Goal: Task Accomplishment & Management: Manage account settings

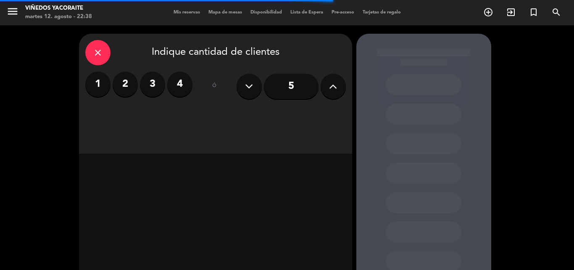
click at [320, 85] on div "5" at bounding box center [291, 85] width 109 height 29
click at [327, 86] on button at bounding box center [333, 86] width 25 height 25
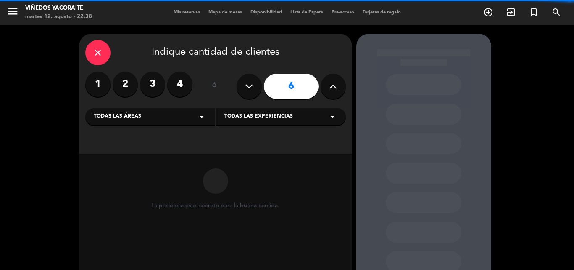
click at [327, 86] on button at bounding box center [333, 86] width 25 height 25
click at [323, 86] on button at bounding box center [333, 86] width 25 height 25
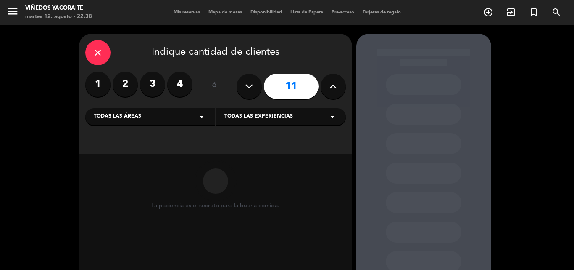
click at [323, 86] on button at bounding box center [333, 86] width 25 height 25
click at [332, 86] on icon at bounding box center [333, 86] width 8 height 13
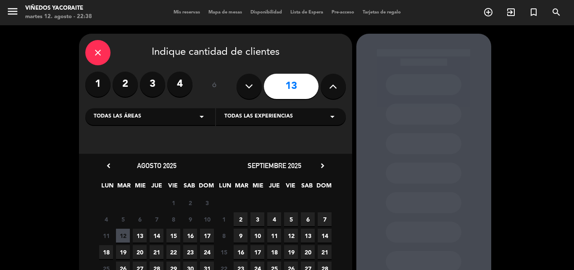
click at [332, 86] on icon at bounding box center [333, 86] width 8 height 13
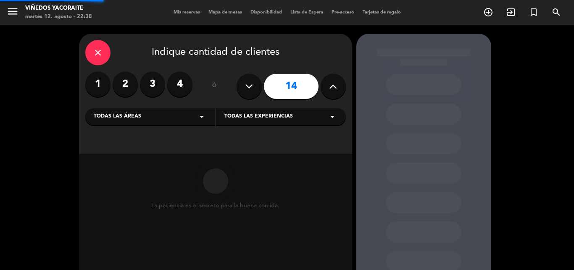
click at [332, 86] on icon at bounding box center [333, 86] width 8 height 13
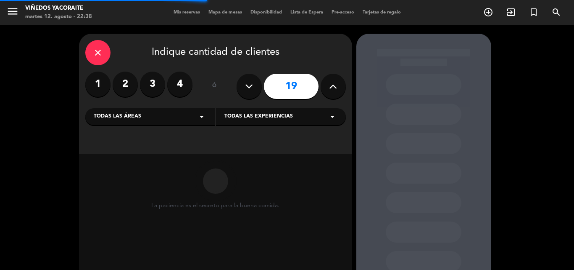
click at [332, 86] on icon at bounding box center [333, 86] width 8 height 13
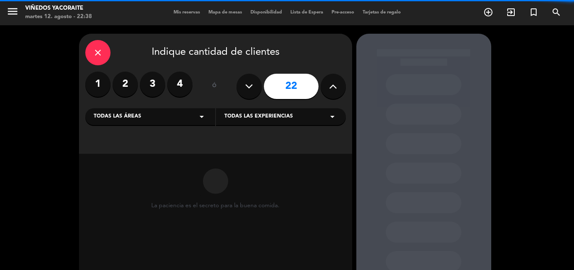
click at [332, 86] on icon at bounding box center [333, 86] width 8 height 13
type input "23"
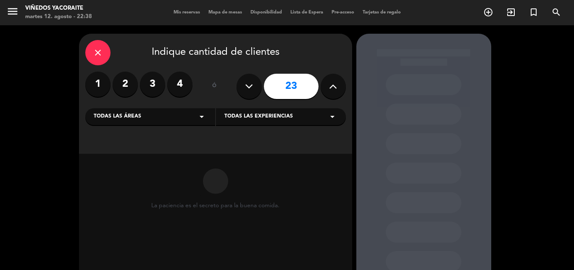
click at [332, 86] on icon at bounding box center [333, 86] width 8 height 13
click at [332, 85] on icon at bounding box center [333, 86] width 8 height 13
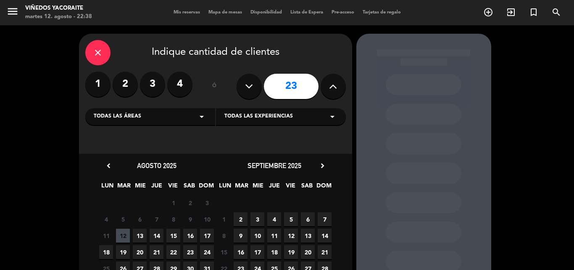
click at [202, 118] on icon "arrow_drop_down" at bounding box center [202, 116] width 10 height 10
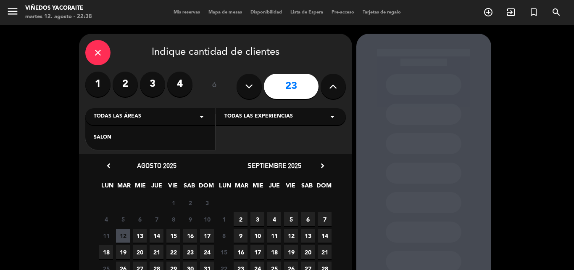
click at [188, 238] on span "16" at bounding box center [190, 235] width 14 height 14
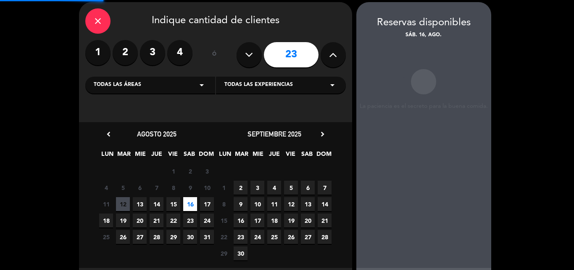
scroll to position [34, 0]
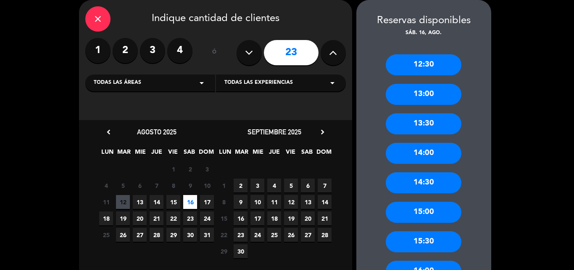
click at [430, 71] on div "12:30" at bounding box center [424, 64] width 76 height 21
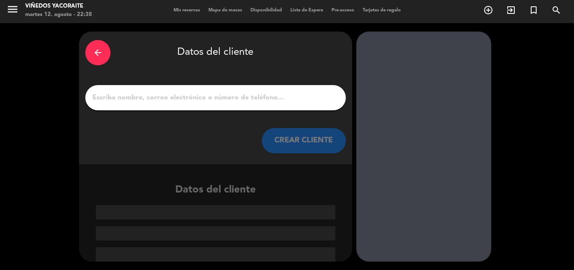
click at [220, 98] on input "1" at bounding box center [216, 98] width 248 height 12
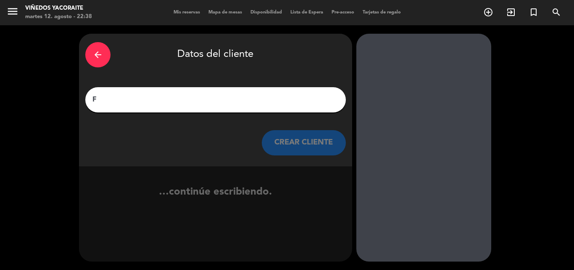
scroll to position [0, 0]
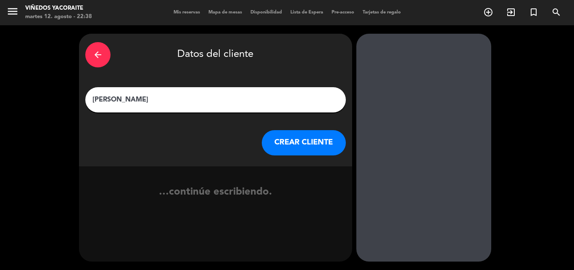
type input "[PERSON_NAME]"
click at [281, 144] on button "CREAR CLIENTE" at bounding box center [304, 142] width 84 height 25
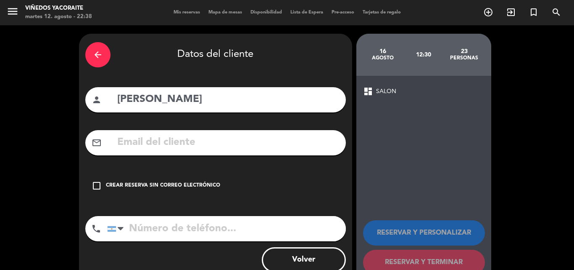
click at [107, 185] on div "Crear reserva sin correo electrónico" at bounding box center [163, 185] width 114 height 8
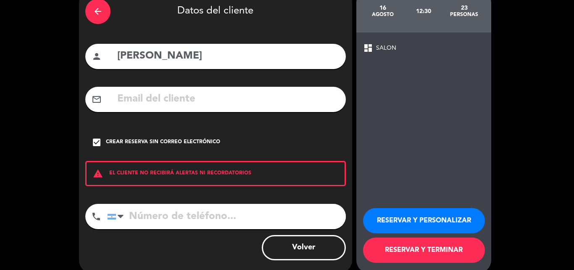
scroll to position [55, 0]
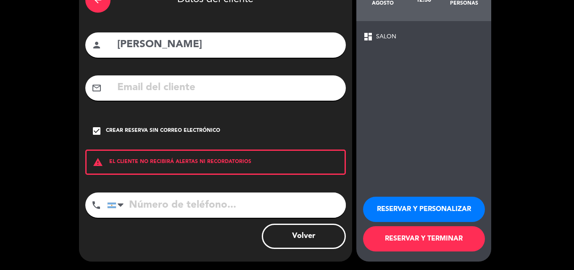
click at [416, 206] on button "RESERVAR Y PERSONALIZAR" at bounding box center [424, 208] width 122 height 25
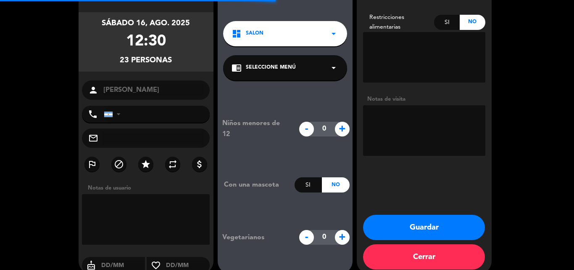
scroll to position [34, 0]
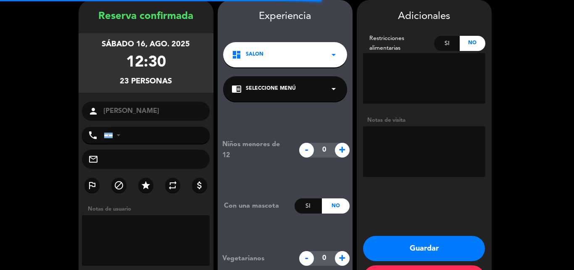
click at [407, 138] on textarea at bounding box center [424, 151] width 122 height 50
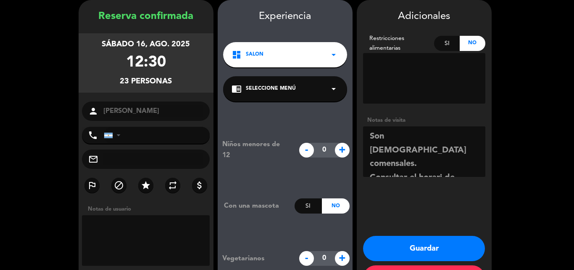
click at [437, 154] on textarea at bounding box center [424, 151] width 122 height 50
click at [401, 160] on textarea at bounding box center [424, 151] width 122 height 50
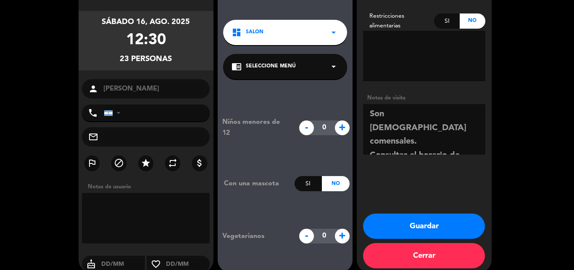
scroll to position [67, 0]
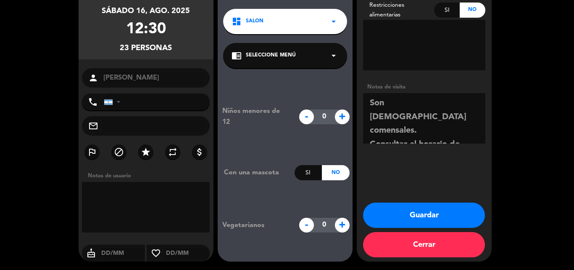
type textarea "Son [DEMOGRAPHIC_DATA] comensales. Consultar el horario de llegada."
click at [397, 218] on button "Guardar" at bounding box center [424, 214] width 122 height 25
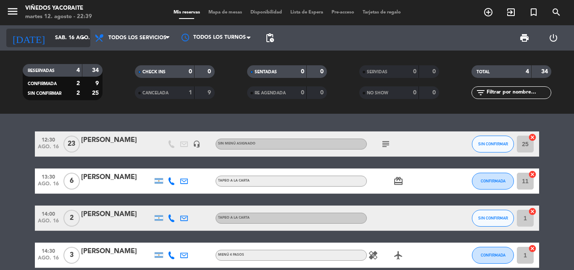
click at [75, 39] on input "sáb. 16 ago." at bounding box center [86, 38] width 71 height 14
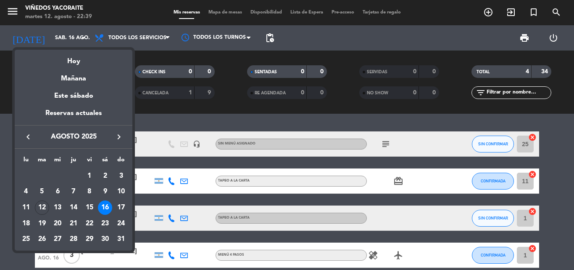
click at [241, 109] on div at bounding box center [287, 135] width 574 height 270
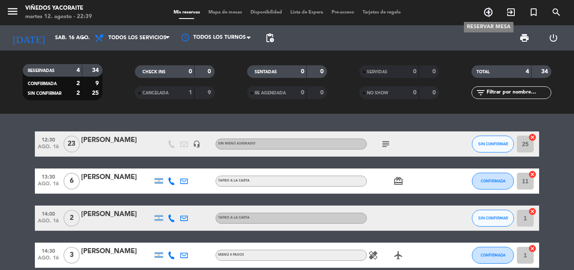
click at [490, 14] on icon "add_circle_outline" at bounding box center [489, 12] width 10 height 10
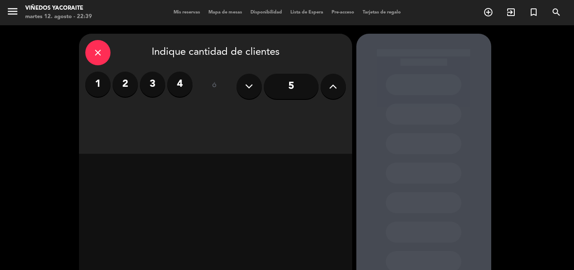
click at [146, 88] on label "3" at bounding box center [152, 83] width 25 height 25
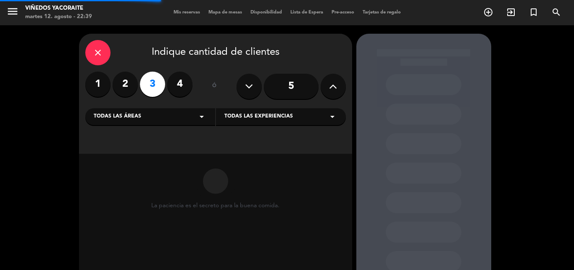
click at [202, 126] on div "close Indique cantidad de clientes 1 2 3 4 ó 5 Todas las áreas arrow_drop_down …" at bounding box center [215, 94] width 273 height 120
click at [201, 116] on icon "arrow_drop_down" at bounding box center [202, 116] width 10 height 10
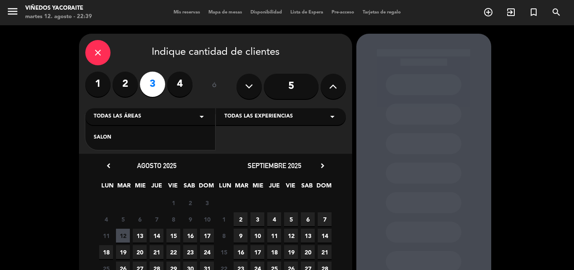
click at [145, 137] on div "SALON" at bounding box center [150, 137] width 113 height 8
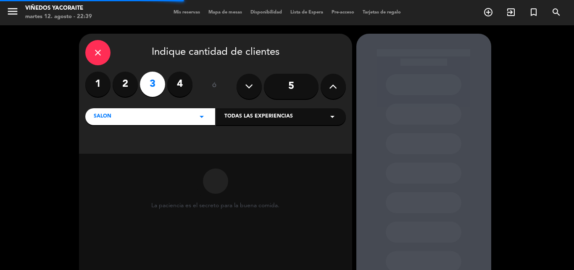
click at [260, 117] on span "Todas las experiencias" at bounding box center [259, 116] width 69 height 8
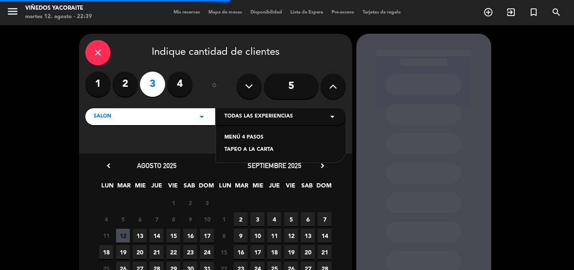
click at [243, 138] on div "MENÚ 4 PASOS" at bounding box center [281, 137] width 113 height 8
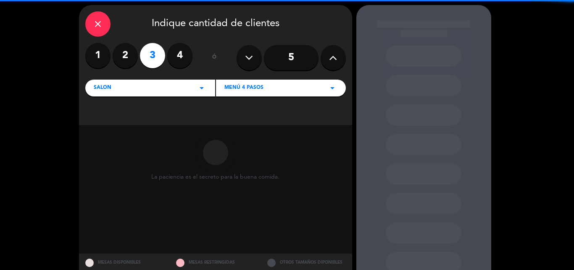
scroll to position [57, 0]
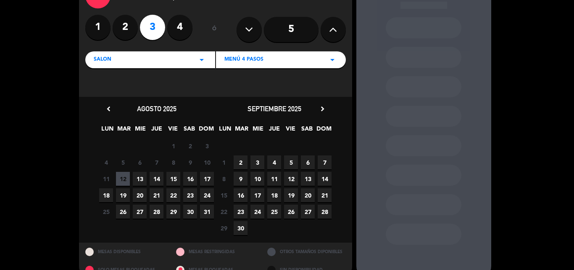
click at [189, 177] on span "16" at bounding box center [190, 179] width 14 height 14
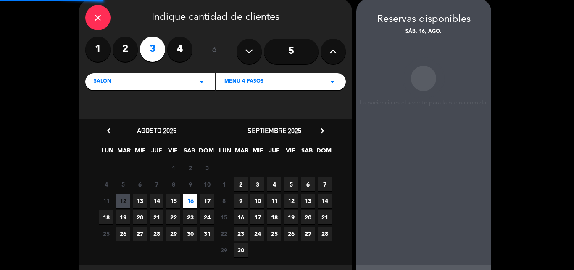
scroll to position [34, 0]
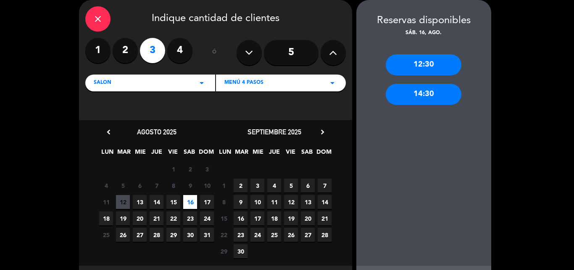
click at [397, 100] on div "14:30" at bounding box center [424, 94] width 76 height 21
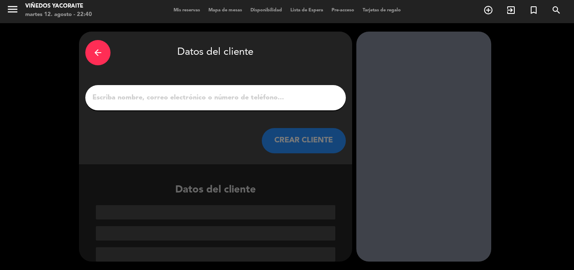
scroll to position [2, 0]
click at [234, 99] on input "1" at bounding box center [216, 98] width 248 height 12
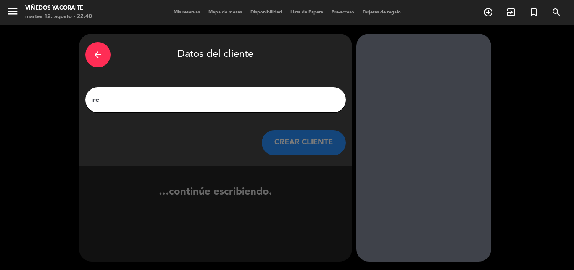
type input "r"
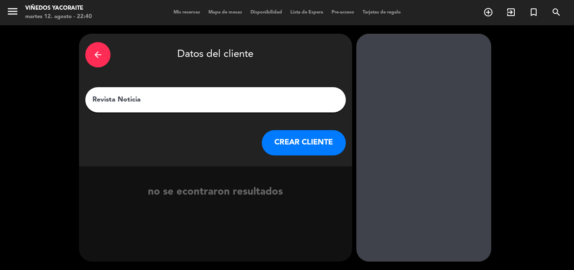
type input "Revista Noticia"
click at [304, 151] on button "CREAR CLIENTE" at bounding box center [304, 142] width 84 height 25
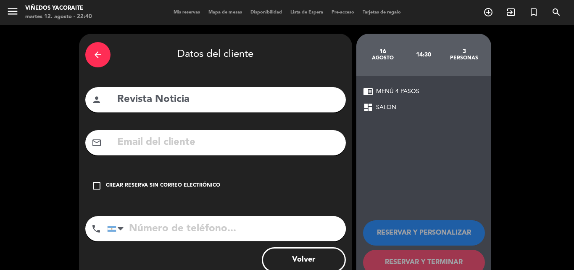
click at [93, 187] on icon "check_box_outline_blank" at bounding box center [97, 185] width 10 height 10
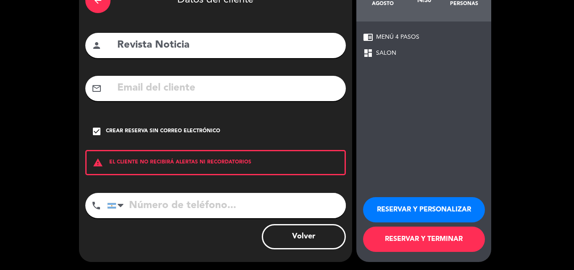
scroll to position [55, 0]
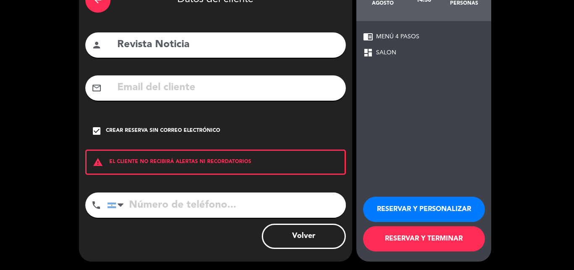
click at [438, 209] on button "RESERVAR Y PERSONALIZAR" at bounding box center [424, 208] width 122 height 25
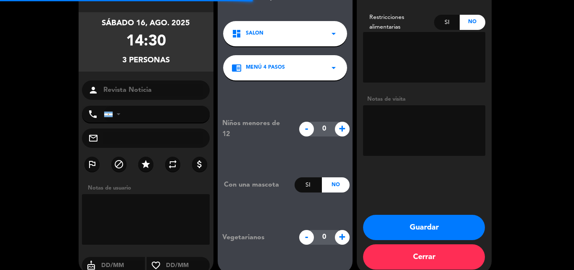
scroll to position [34, 0]
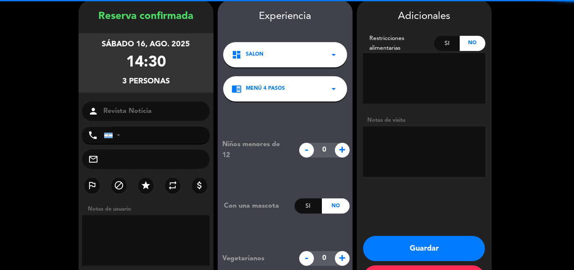
click at [417, 136] on textarea at bounding box center [424, 151] width 122 height 50
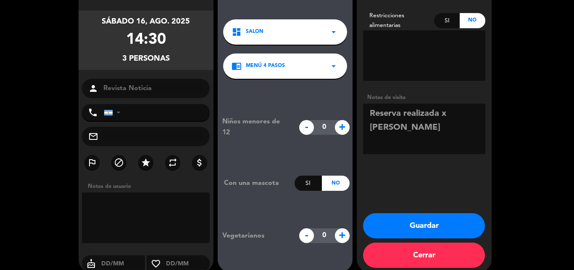
scroll to position [67, 0]
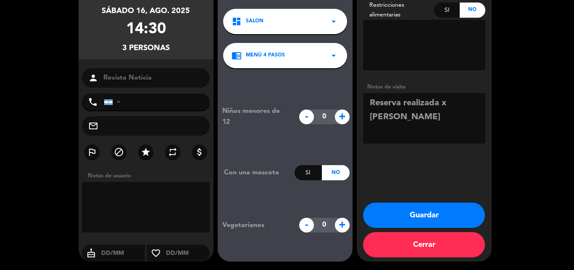
type textarea "Reserva realizada x [PERSON_NAME]"
click at [424, 216] on button "Guardar" at bounding box center [424, 214] width 122 height 25
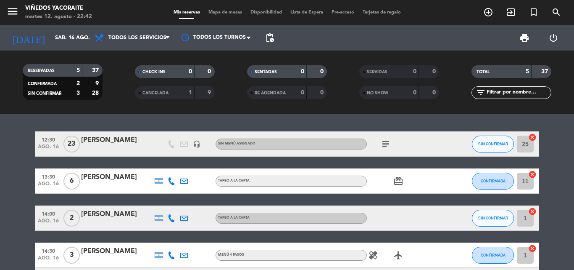
drag, startPoint x: 112, startPoint y: 117, endPoint x: 284, endPoint y: 122, distance: 172.1
drag, startPoint x: 284, startPoint y: 122, endPoint x: 74, endPoint y: 110, distance: 210.6
drag, startPoint x: 74, startPoint y: 110, endPoint x: 17, endPoint y: 114, distance: 56.9
drag, startPoint x: 17, startPoint y: 114, endPoint x: 4, endPoint y: 119, distance: 14.1
click at [51, 43] on input "sáb. 16 ago." at bounding box center [86, 38] width 71 height 14
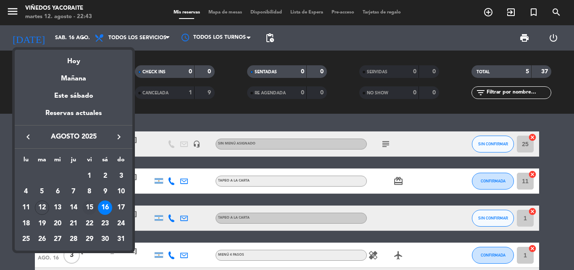
click at [88, 205] on div "15" at bounding box center [89, 207] width 14 height 14
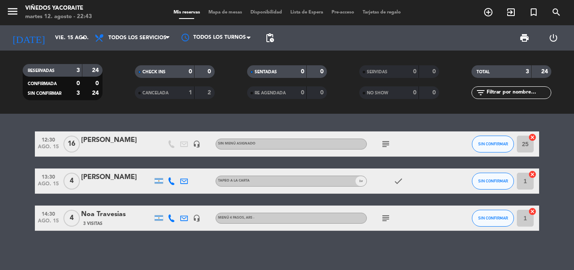
click at [379, 217] on div "subject" at bounding box center [405, 217] width 76 height 25
click at [387, 218] on icon "subject" at bounding box center [386, 218] width 10 height 10
click at [132, 214] on div "Noa Travesias" at bounding box center [116, 214] width 71 height 11
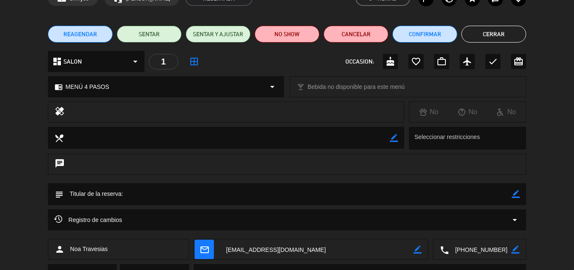
scroll to position [125, 0]
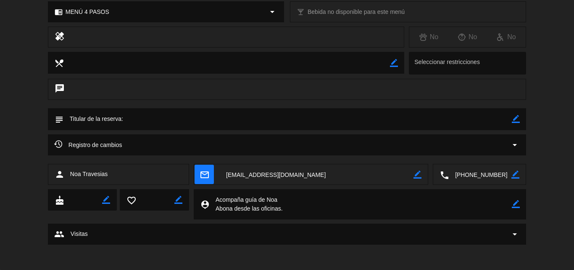
click at [111, 237] on div "group Visitas arrow_drop_down" at bounding box center [287, 234] width 466 height 10
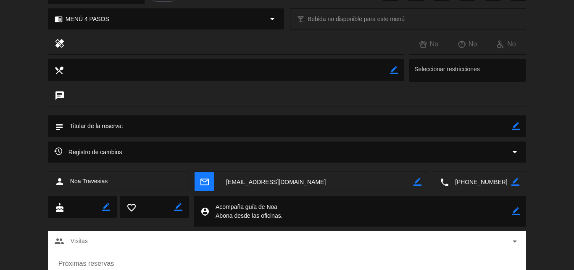
scroll to position [0, 0]
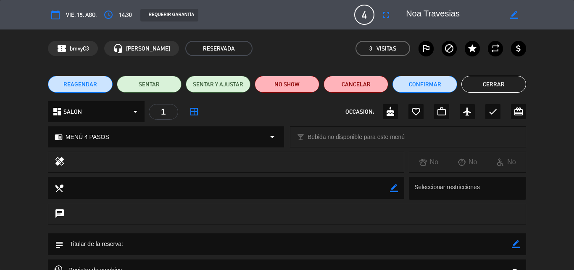
click at [183, 201] on div "local_dining border_color Seleccionar restricciones" at bounding box center [287, 190] width 574 height 27
click at [183, 221] on div "chat" at bounding box center [287, 214] width 479 height 21
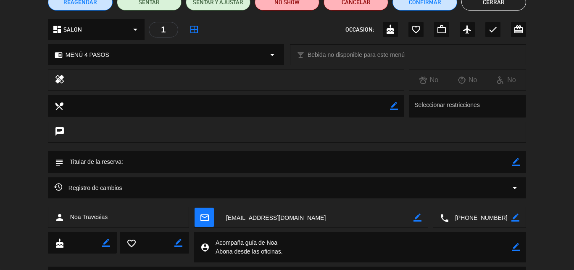
scroll to position [84, 0]
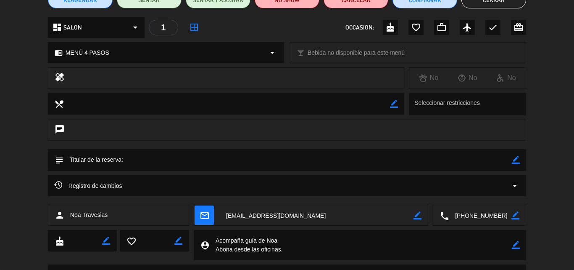
click at [64, 130] on icon "chat" at bounding box center [60, 130] width 10 height 12
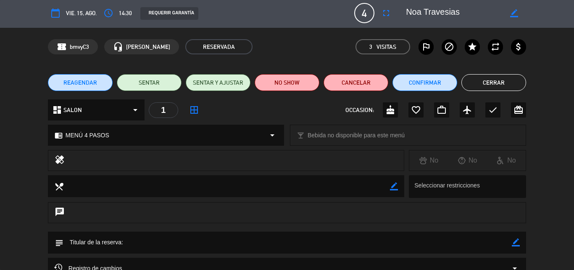
scroll to position [0, 0]
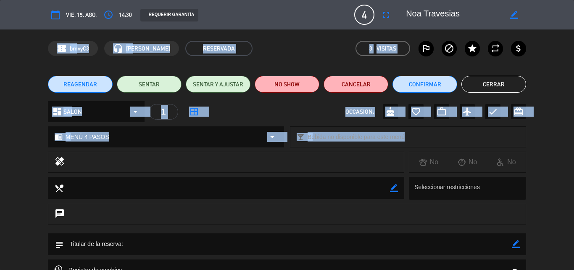
drag, startPoint x: 24, startPoint y: 42, endPoint x: 35, endPoint y: 162, distance: 121.2
click at [35, 162] on div "calendar_today vie. 15, ago. access_time 14:30 REQUERIR GARANTÍA 4 Noa Travesia…" at bounding box center [287, 135] width 574 height 270
click at [23, 148] on div "chrome_reader_mode MENÚ 4 PASOS arrow_drop_down local_bar Bebida no disponible …" at bounding box center [287, 140] width 574 height 21
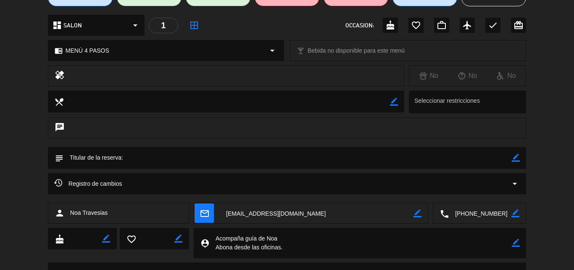
scroll to position [125, 0]
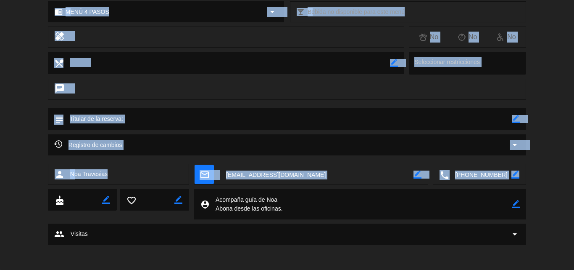
drag, startPoint x: 32, startPoint y: 18, endPoint x: 29, endPoint y: 216, distance: 198.1
click at [29, 216] on div "calendar_today vie. 15, ago. access_time 14:30 REQUERIR GARANTÍA 4 Noa Travesia…" at bounding box center [287, 135] width 574 height 270
drag, startPoint x: 0, startPoint y: 115, endPoint x: 9, endPoint y: 107, distance: 12.2
drag, startPoint x: 9, startPoint y: 107, endPoint x: 17, endPoint y: 85, distance: 23.3
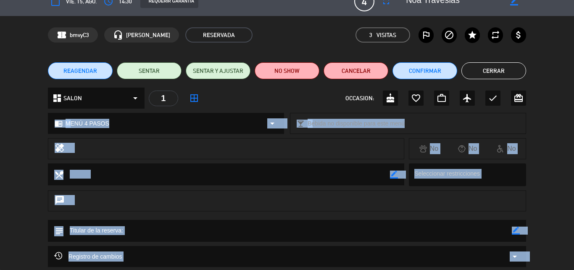
scroll to position [0, 0]
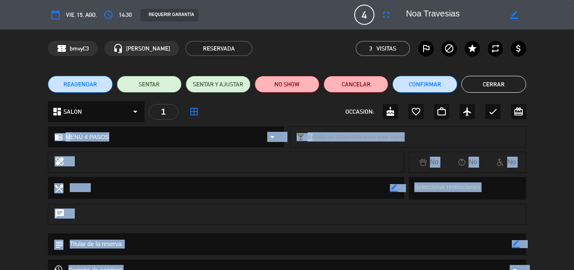
click at [496, 82] on button "Cerrar" at bounding box center [494, 84] width 65 height 17
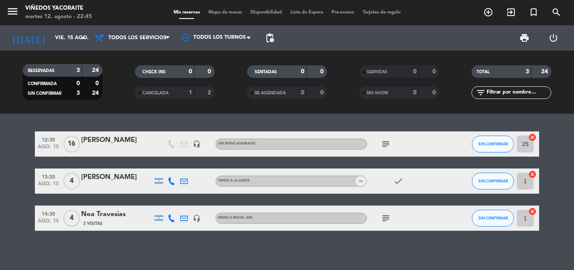
drag, startPoint x: 246, startPoint y: 113, endPoint x: 405, endPoint y: 122, distance: 159.6
click at [405, 122] on ng-component "menu Viñedos Yacoraite martes 12. agosto - 22:45 Mis reservas Mapa de mesas Dis…" at bounding box center [287, 135] width 574 height 270
click at [77, 43] on input "vie. 15 ago." at bounding box center [86, 38] width 71 height 14
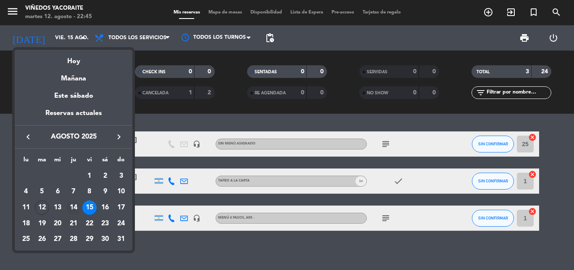
click at [73, 206] on div "14" at bounding box center [73, 207] width 14 height 14
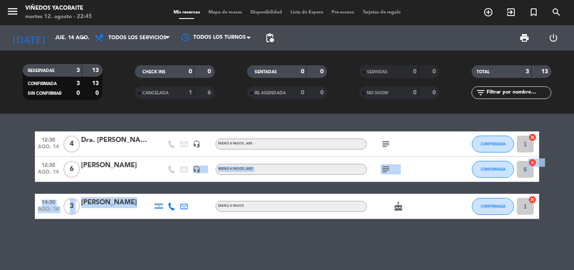
drag, startPoint x: 188, startPoint y: 181, endPoint x: 494, endPoint y: 200, distance: 306.7
click at [492, 201] on div "12:30 ago. 14 4 Dra. [PERSON_NAME] headset_mic MENÚ 4 PASOS , ARS - subject CON…" at bounding box center [287, 174] width 505 height 87
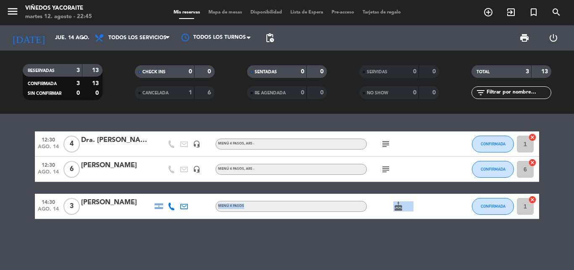
click at [271, 188] on div "12:30 ago. 14 4 Dra. [PERSON_NAME] headset_mic MENÚ 4 PASOS , ARS - subject CON…" at bounding box center [287, 174] width 505 height 87
click at [77, 36] on input "jue. 14 ago." at bounding box center [86, 38] width 71 height 14
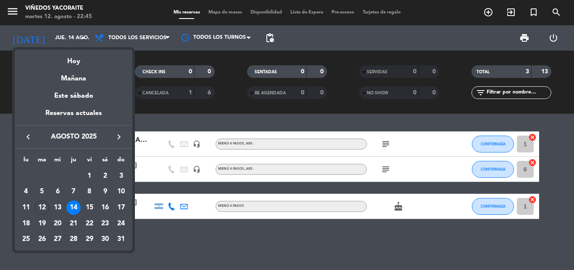
click at [207, 239] on div at bounding box center [287, 135] width 574 height 270
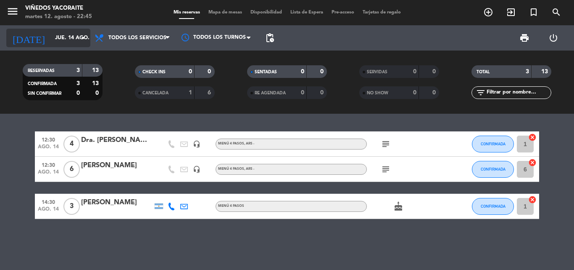
click at [74, 37] on input "jue. 14 ago." at bounding box center [86, 38] width 71 height 14
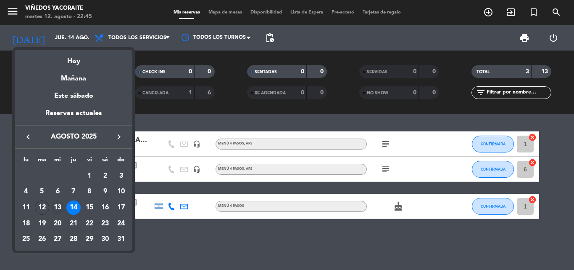
click at [62, 208] on div "13" at bounding box center [57, 207] width 14 height 14
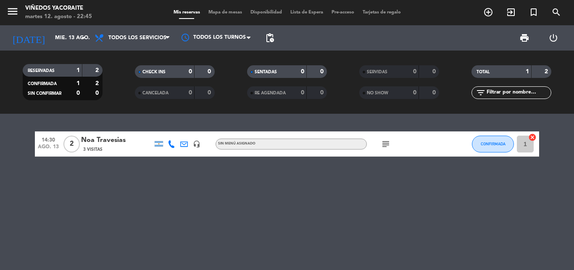
click at [386, 143] on icon "subject" at bounding box center [386, 144] width 10 height 10
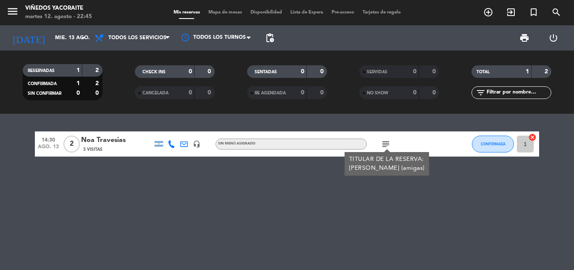
click at [289, 191] on div "14:30 ago. 13 2 Noa Travesias 3 Visitas headset_mic Sin menú asignado subject T…" at bounding box center [287, 192] width 574 height 156
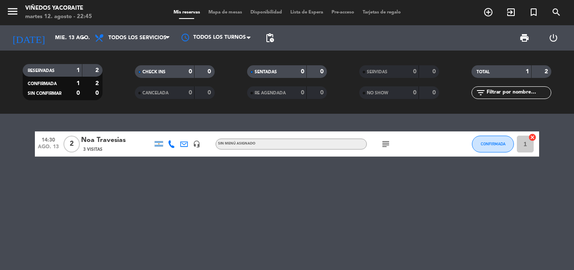
drag, startPoint x: 73, startPoint y: 194, endPoint x: 574, endPoint y: 185, distance: 501.0
click at [574, 185] on div "14:30 ago. 13 2 Noa Travesias 3 Visitas headset_mic Sin menú asignado subject C…" at bounding box center [287, 192] width 574 height 156
drag, startPoint x: 11, startPoint y: 146, endPoint x: 268, endPoint y: 211, distance: 265.5
click at [257, 211] on div "14:30 ago. 13 2 Noa Travesias 3 Visitas headset_mic Sin menú asignado subject C…" at bounding box center [287, 192] width 574 height 156
click at [268, 211] on div "14:30 ago. 13 2 Noa Travesias 3 Visitas headset_mic Sin menú asignado subject C…" at bounding box center [287, 192] width 574 height 156
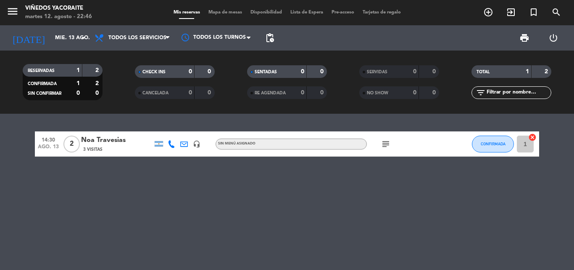
drag, startPoint x: 186, startPoint y: 193, endPoint x: 452, endPoint y: 180, distance: 266.1
click at [446, 183] on div "14:30 ago. 13 2 Noa Travesias 3 Visitas headset_mic Sin menú asignado subject C…" at bounding box center [287, 192] width 574 height 156
click at [80, 42] on icon "arrow_drop_down" at bounding box center [83, 38] width 10 height 10
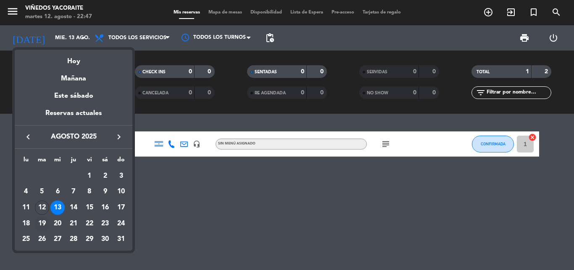
click at [40, 215] on tbody "AGO. 1 2 3 4 5 6 7 8 9 10 11 12 13 14 15 16 17 18 19 20 21 22 23 24 25 26 27 28…" at bounding box center [73, 207] width 111 height 79
click at [41, 220] on div "19" at bounding box center [42, 223] width 14 height 14
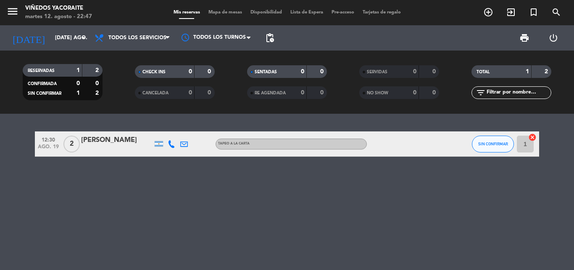
click at [170, 144] on icon at bounding box center [172, 144] width 8 height 8
click at [193, 131] on span at bounding box center [196, 130] width 7 height 7
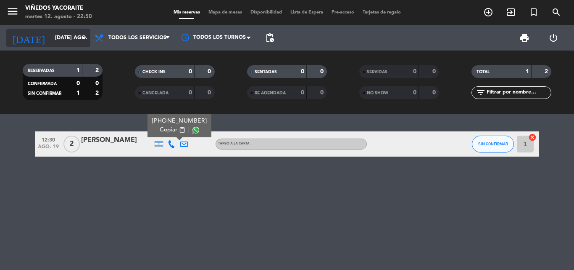
click at [79, 37] on icon "arrow_drop_down" at bounding box center [83, 38] width 10 height 10
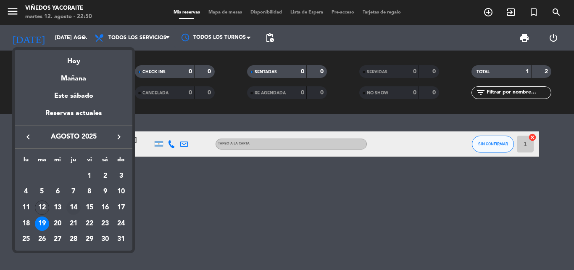
click at [75, 204] on div "14" at bounding box center [73, 207] width 14 height 14
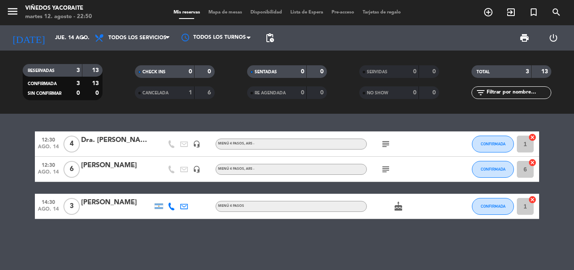
click at [385, 172] on icon "subject" at bounding box center [386, 169] width 10 height 10
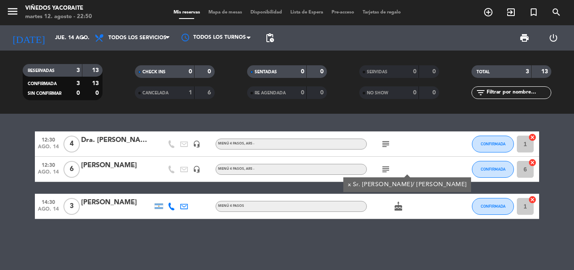
click at [391, 141] on icon "subject" at bounding box center [386, 144] width 10 height 10
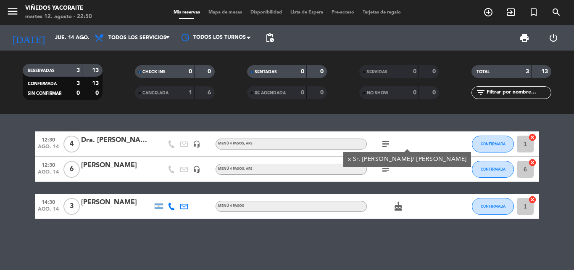
click at [385, 170] on icon "subject" at bounding box center [386, 169] width 10 height 10
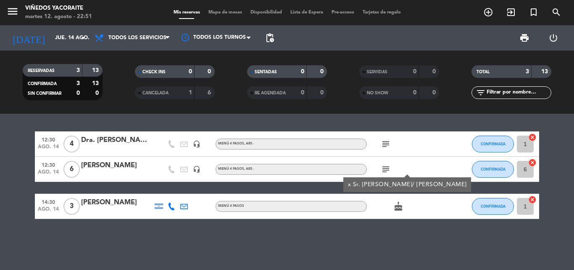
click at [387, 138] on div "subject" at bounding box center [405, 143] width 76 height 25
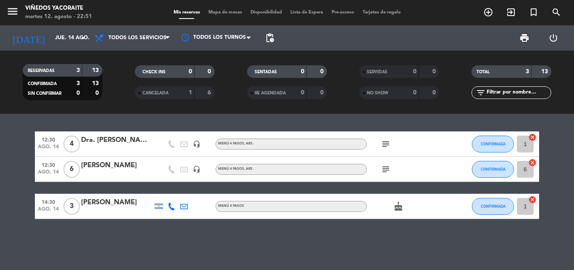
click at [383, 147] on icon "subject" at bounding box center [386, 144] width 10 height 10
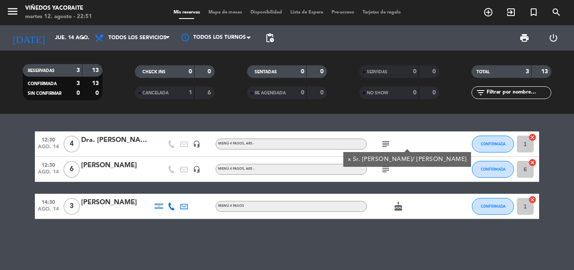
click at [386, 169] on icon "subject" at bounding box center [386, 169] width 10 height 10
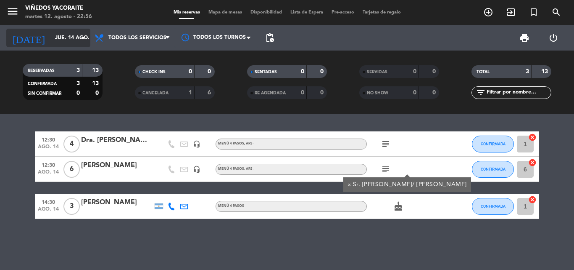
click at [64, 37] on input "jue. 14 ago." at bounding box center [86, 38] width 71 height 14
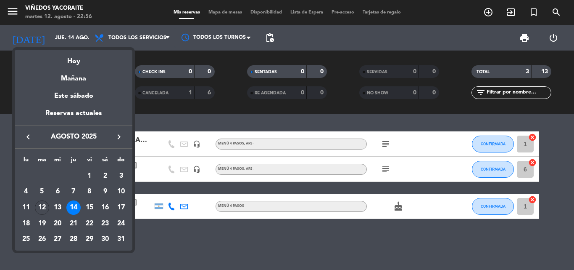
click at [92, 208] on div "15" at bounding box center [89, 207] width 14 height 14
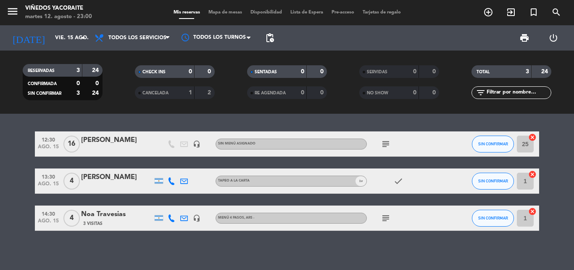
click at [390, 220] on icon "subject" at bounding box center [386, 218] width 10 height 10
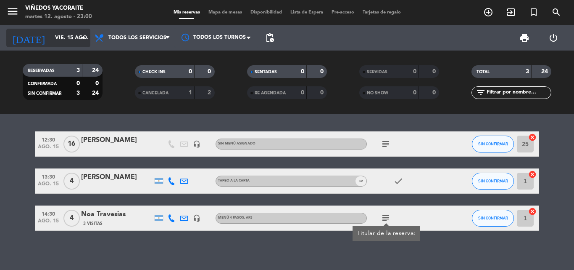
click at [67, 39] on input "vie. 15 ago." at bounding box center [86, 38] width 71 height 14
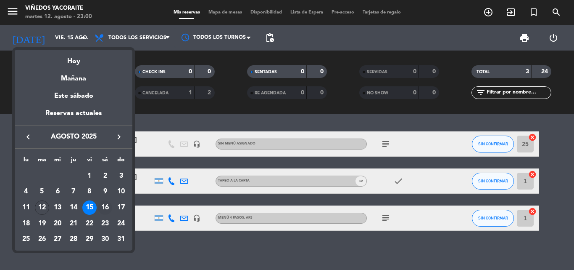
click at [106, 205] on div "16" at bounding box center [105, 207] width 14 height 14
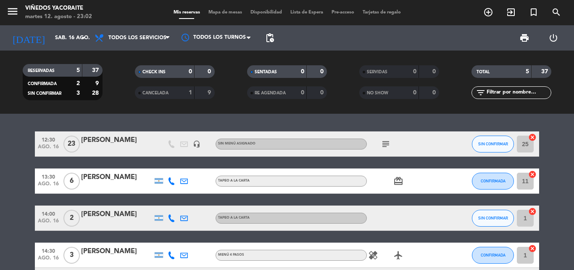
click at [169, 182] on icon at bounding box center [172, 181] width 8 height 8
click at [169, 218] on icon at bounding box center [172, 218] width 8 height 8
click at [212, 198] on div "12:30 ago. 16 23 [PERSON_NAME] headset_mic Sin menú asignado subject SIN CONFIR…" at bounding box center [287, 211] width 505 height 161
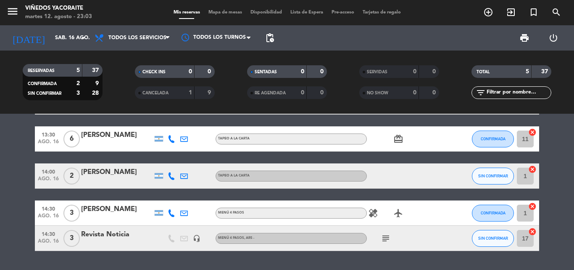
scroll to position [65, 0]
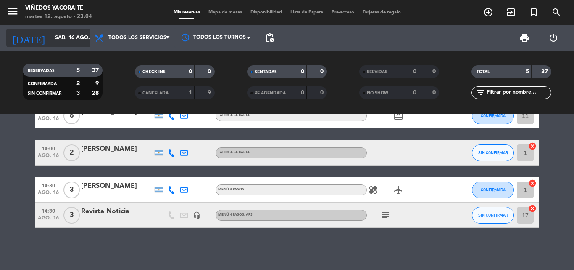
click at [79, 36] on icon "arrow_drop_down" at bounding box center [83, 38] width 10 height 10
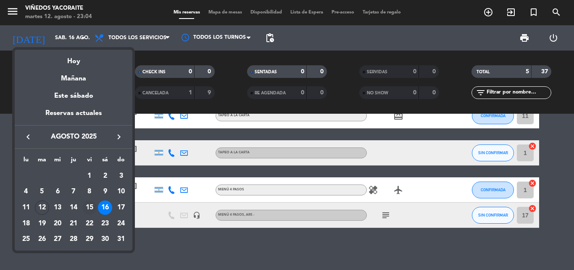
click at [89, 207] on div "15" at bounding box center [89, 207] width 14 height 14
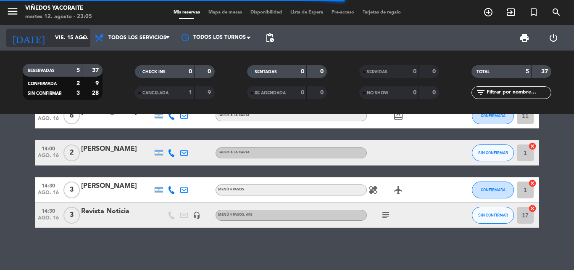
scroll to position [3, 0]
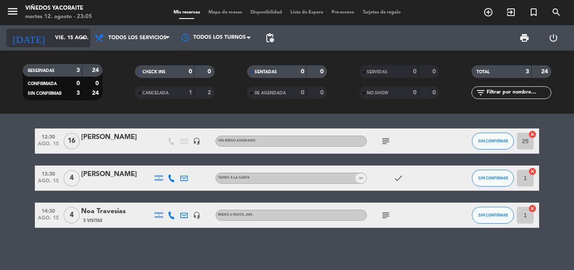
click at [75, 42] on input "vie. 15 ago." at bounding box center [86, 38] width 71 height 14
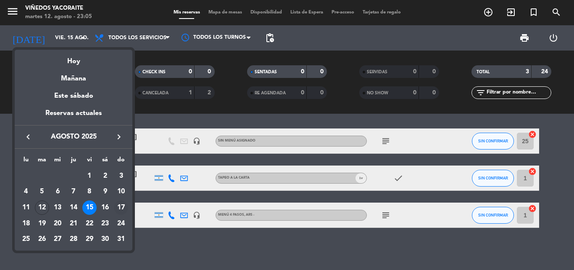
click at [119, 205] on div "17" at bounding box center [121, 207] width 14 height 14
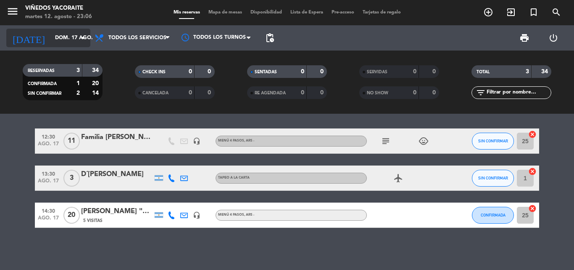
click at [80, 34] on icon "arrow_drop_down" at bounding box center [83, 38] width 10 height 10
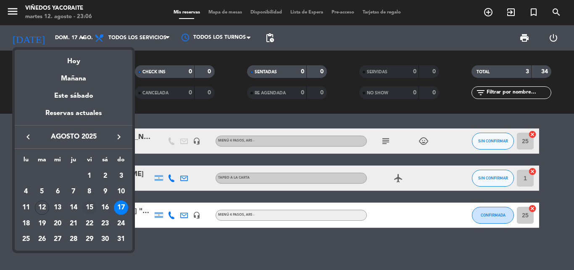
click at [89, 206] on div "15" at bounding box center [89, 207] width 14 height 14
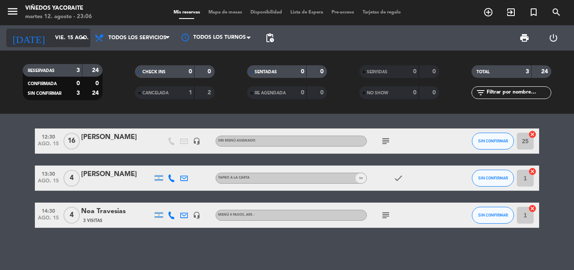
click at [75, 37] on input "vie. 15 ago." at bounding box center [86, 38] width 71 height 14
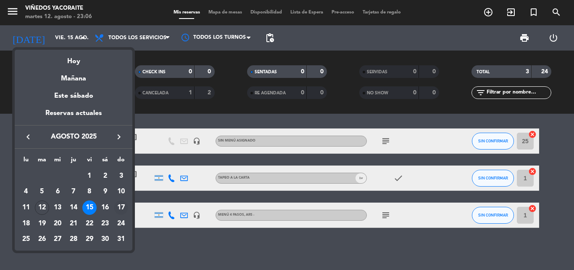
click at [118, 203] on div "17" at bounding box center [121, 207] width 14 height 14
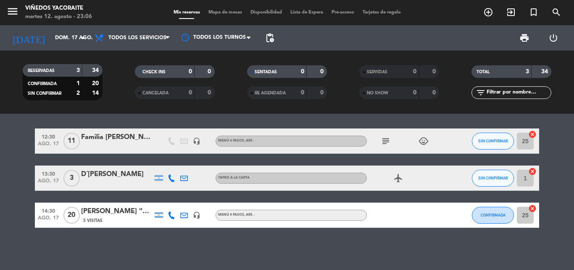
click at [425, 145] on icon "child_care" at bounding box center [424, 141] width 10 height 10
click at [389, 139] on icon "subject" at bounding box center [386, 141] width 10 height 10
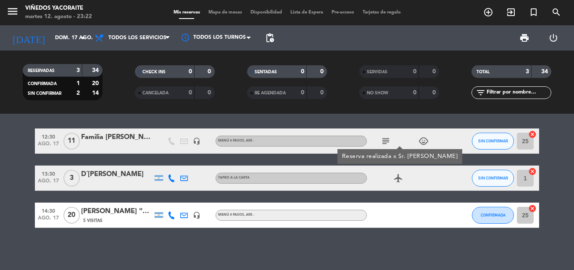
click at [139, 214] on div "[PERSON_NAME] "Sun Trip Brasileiros [PERSON_NAME][GEOGRAPHIC_DATA]"" at bounding box center [116, 211] width 71 height 11
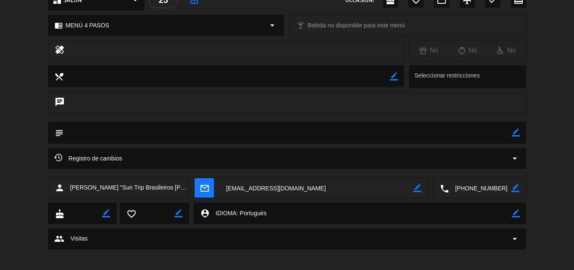
scroll to position [116, 0]
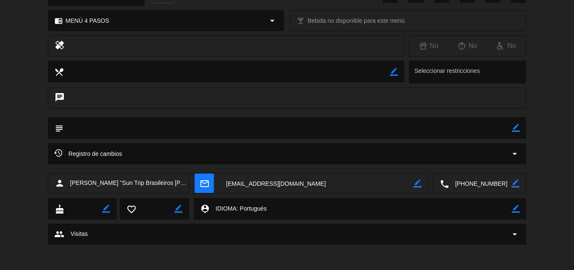
click at [516, 155] on icon "arrow_drop_down" at bounding box center [515, 153] width 10 height 10
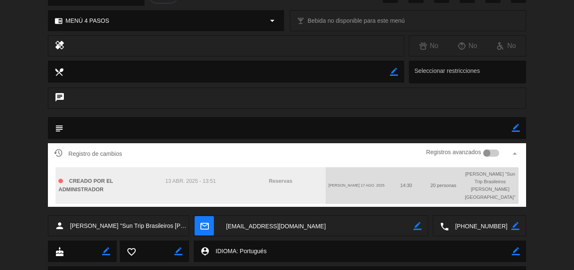
click at [42, 106] on div "chat" at bounding box center [287, 101] width 574 height 29
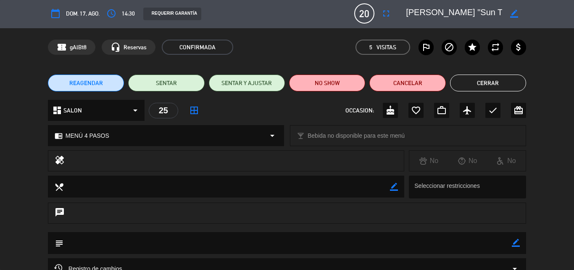
scroll to position [0, 0]
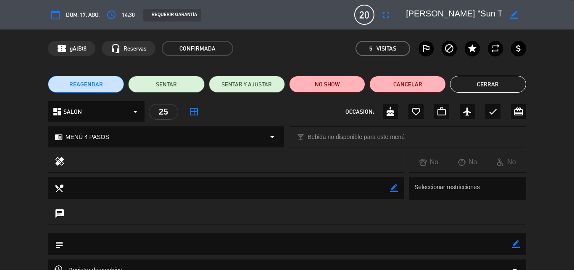
click at [500, 86] on button "Cerrar" at bounding box center [488, 84] width 76 height 17
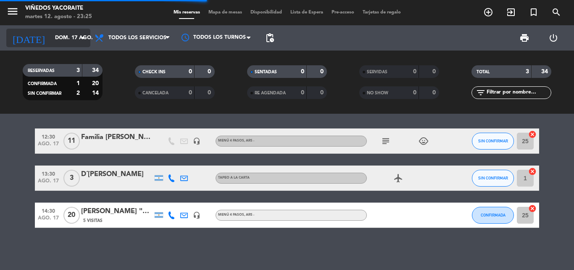
click at [70, 41] on input "dom. 17 ago." at bounding box center [86, 38] width 71 height 14
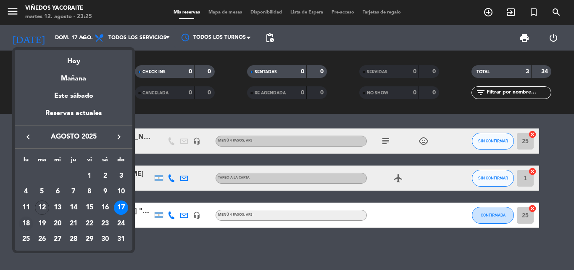
click at [22, 224] on div "18" at bounding box center [26, 223] width 14 height 14
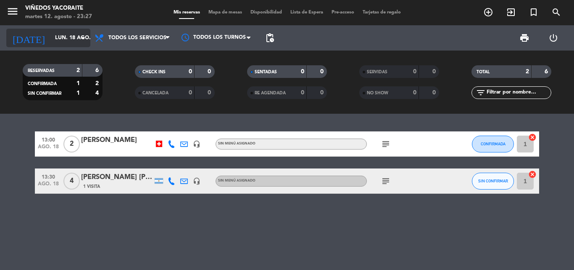
click at [66, 44] on input "lun. 18 ago." at bounding box center [86, 38] width 71 height 14
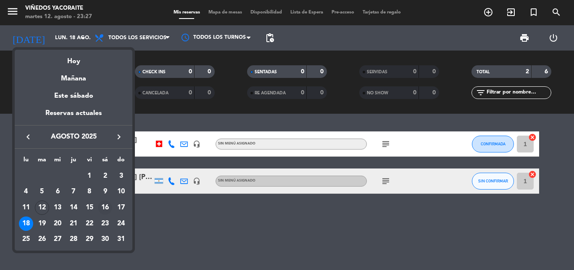
click at [106, 209] on div "16" at bounding box center [105, 207] width 14 height 14
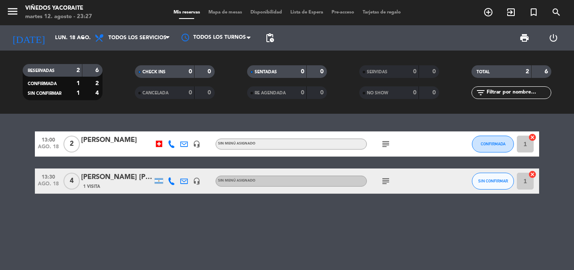
type input "sáb. 16 ago."
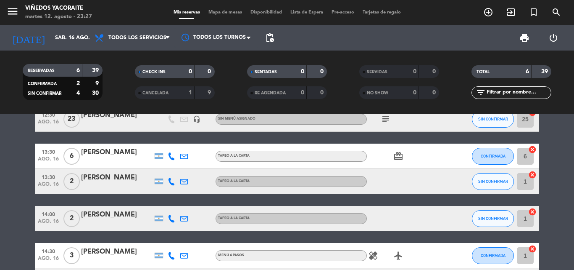
scroll to position [6, 0]
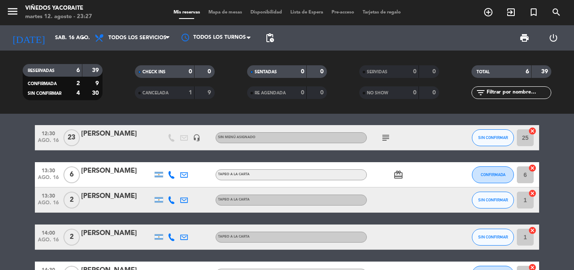
click at [131, 199] on div "[PERSON_NAME]" at bounding box center [116, 196] width 71 height 11
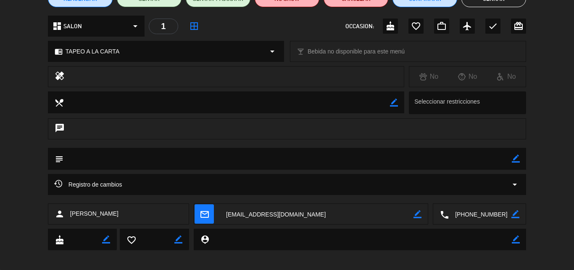
scroll to position [91, 0]
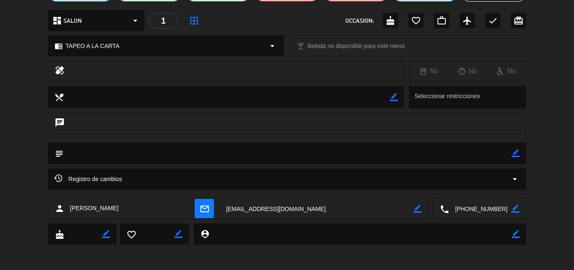
click at [513, 180] on icon "arrow_drop_down" at bounding box center [515, 179] width 10 height 10
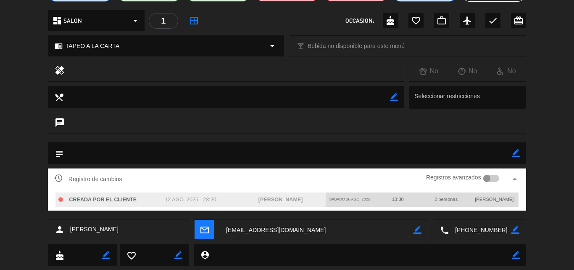
click at [8, 56] on div "chrome_reader_mode TAPEO A LA CARTA arrow_drop_down local_bar Bebida no disponi…" at bounding box center [287, 50] width 574 height 21
